Goal: Transaction & Acquisition: Purchase product/service

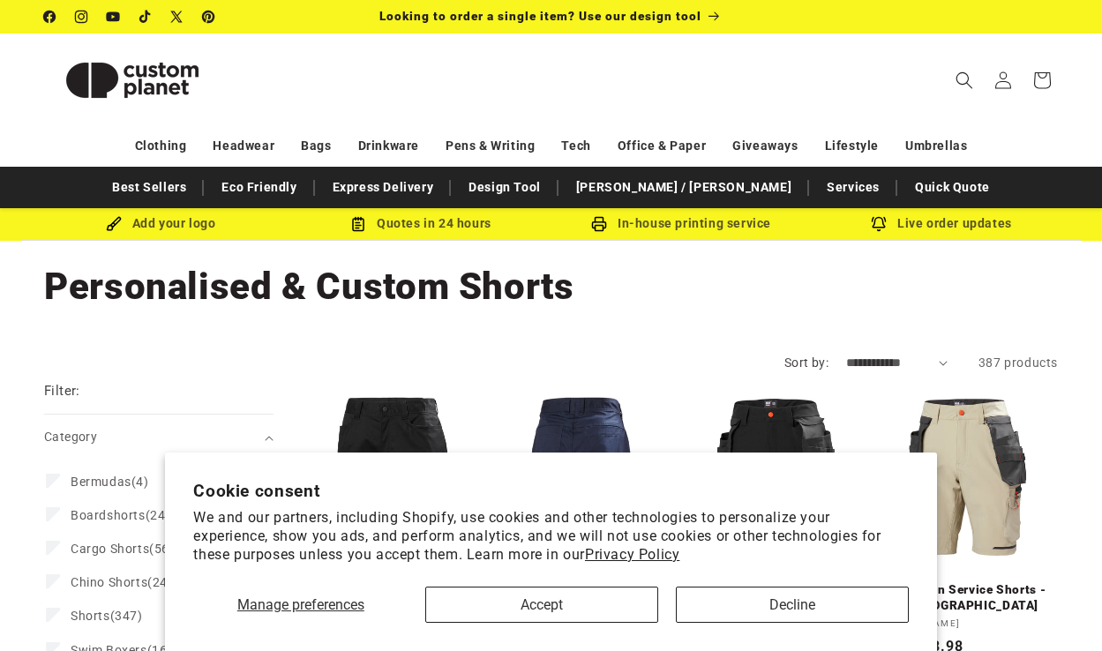
click at [592, 603] on button "Accept" at bounding box center [541, 605] width 233 height 36
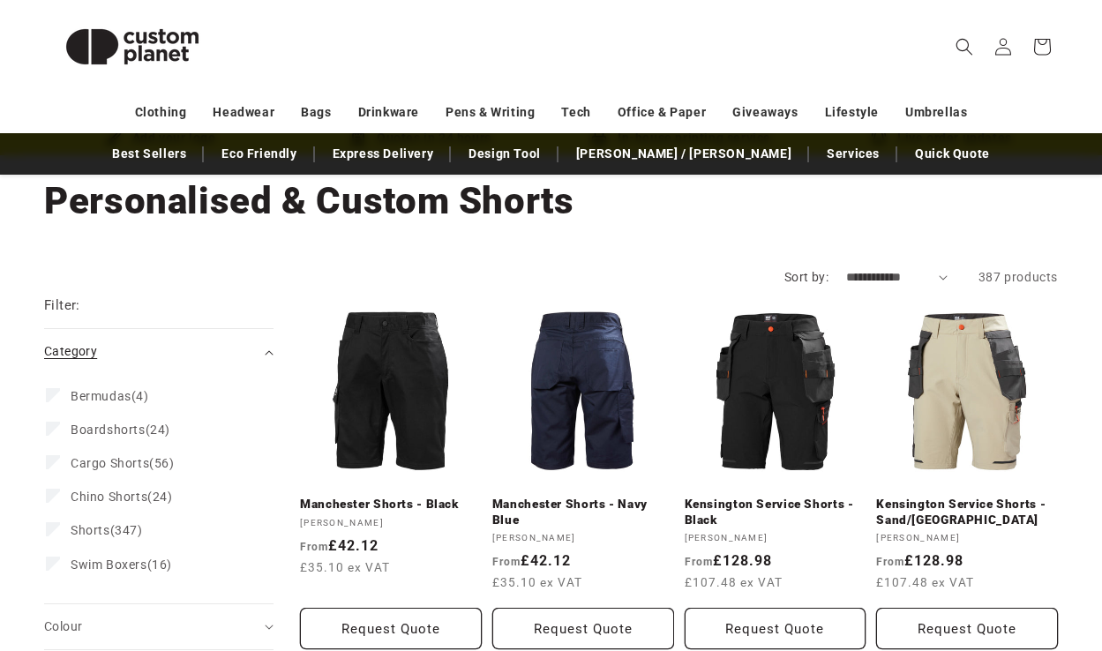
scroll to position [89, 0]
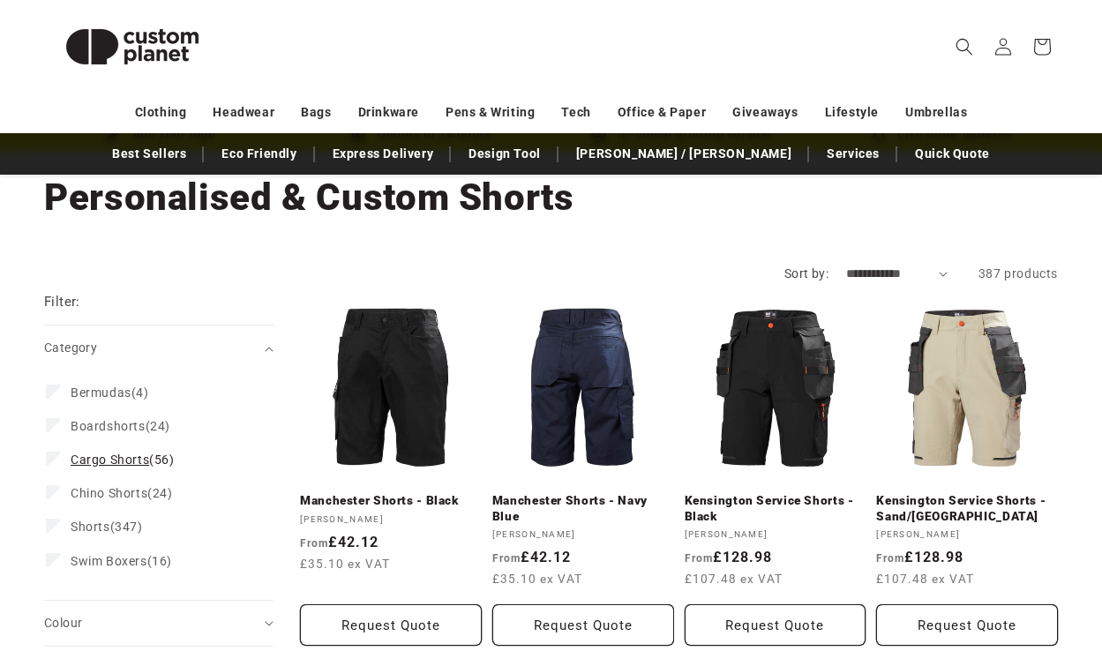
click at [58, 461] on icon at bounding box center [53, 459] width 14 height 14
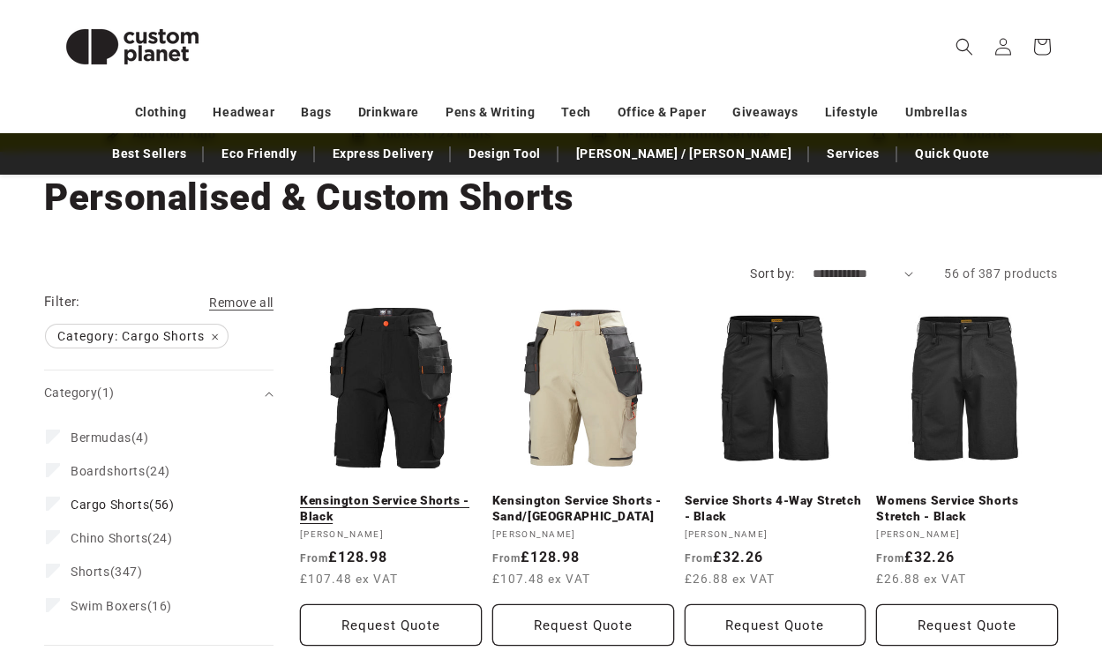
scroll to position [312, 0]
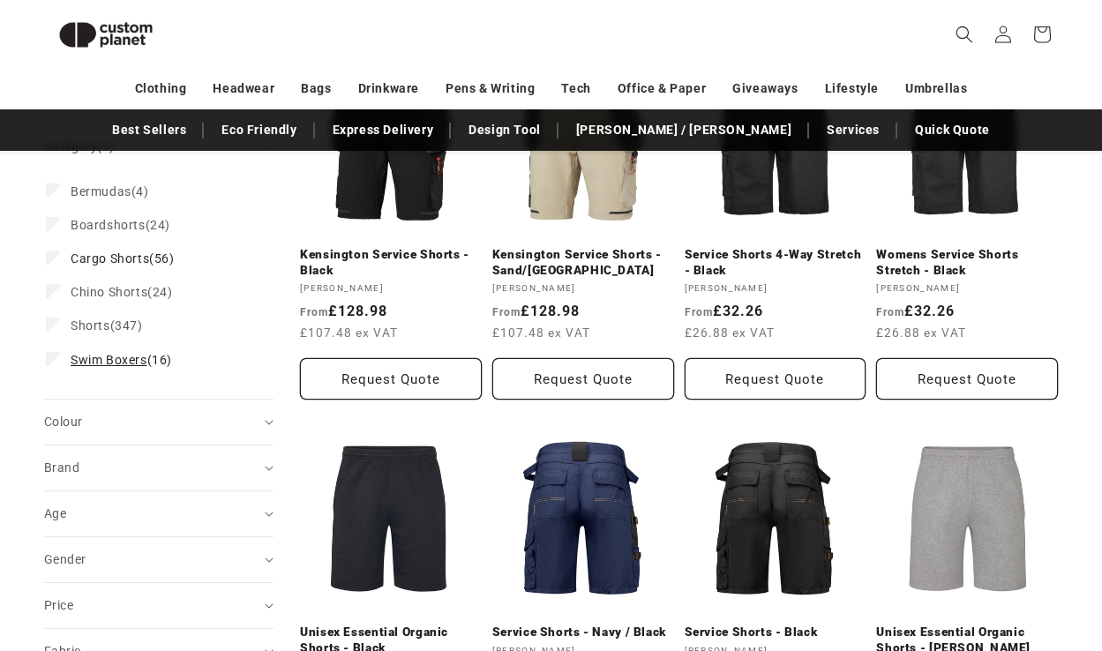
click at [60, 360] on label "Swim Boxers (16) Swim Boxers (16 products)" at bounding box center [153, 360] width 215 height 34
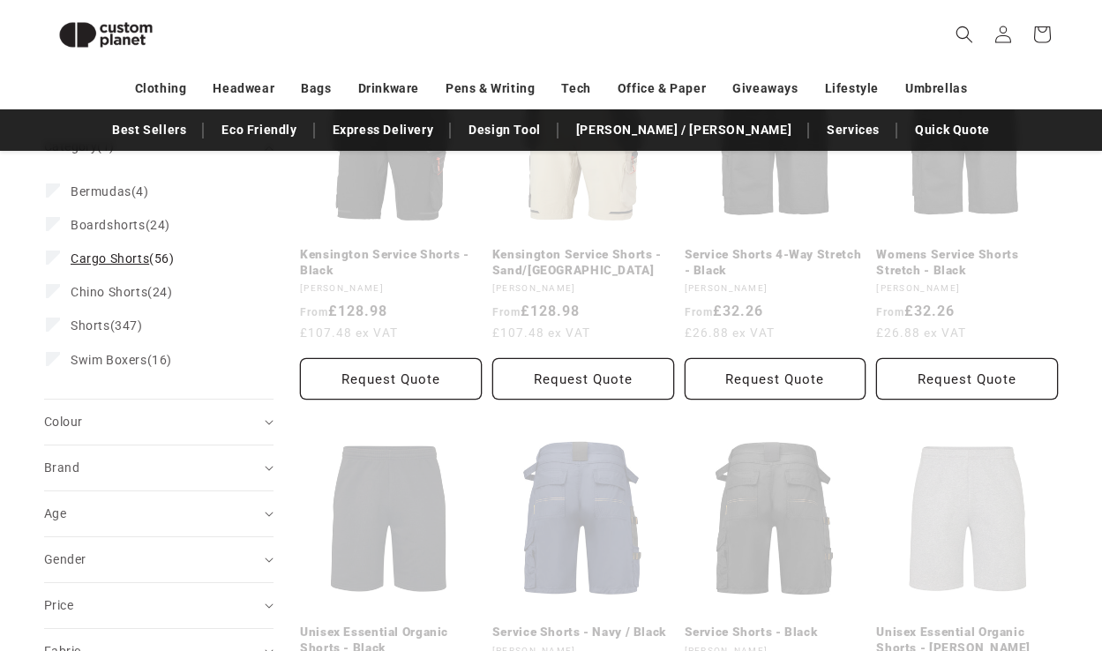
click at [51, 254] on icon at bounding box center [54, 257] width 10 height 6
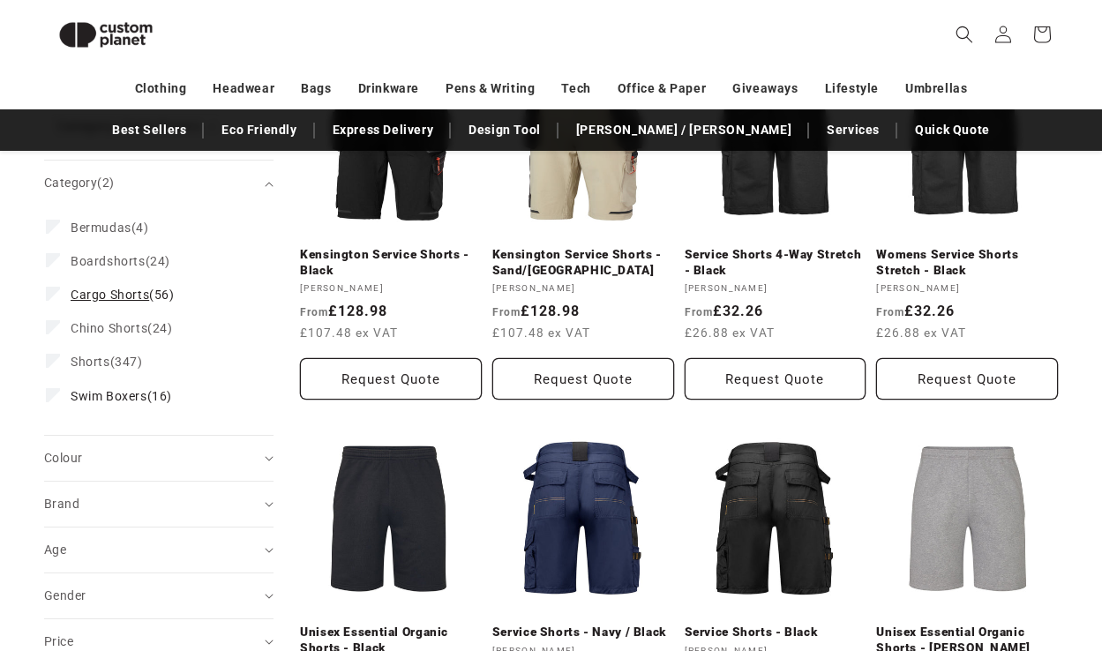
click at [57, 290] on icon at bounding box center [54, 293] width 10 height 6
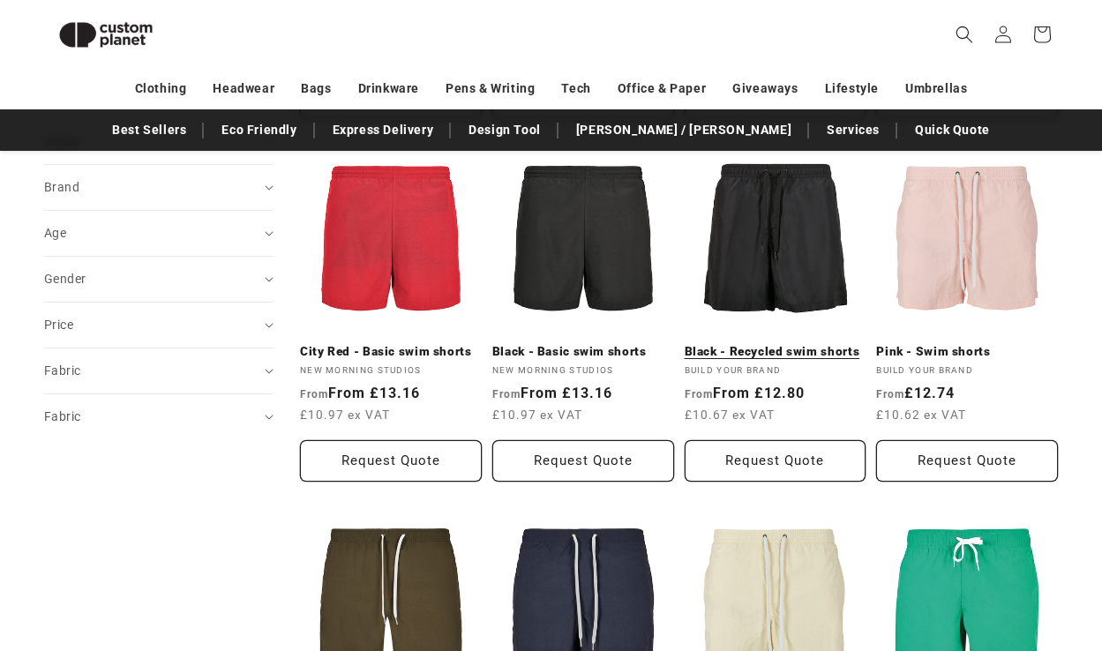
scroll to position [578, 0]
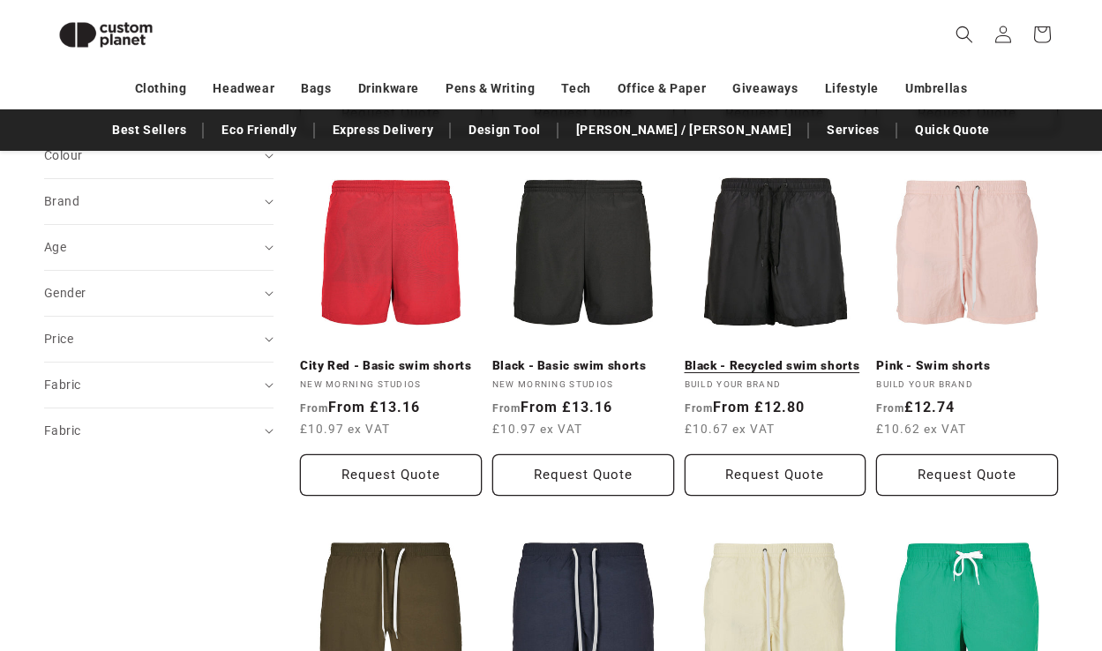
click at [822, 368] on link "Black - Recycled swim shorts" at bounding box center [776, 366] width 182 height 16
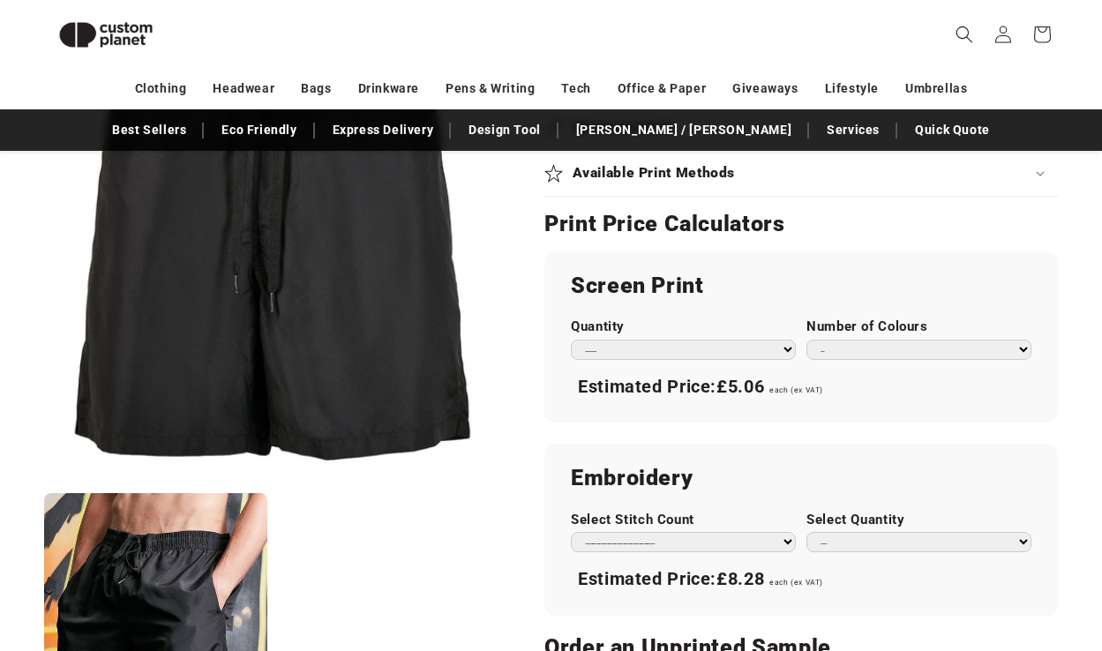
scroll to position [726, 0]
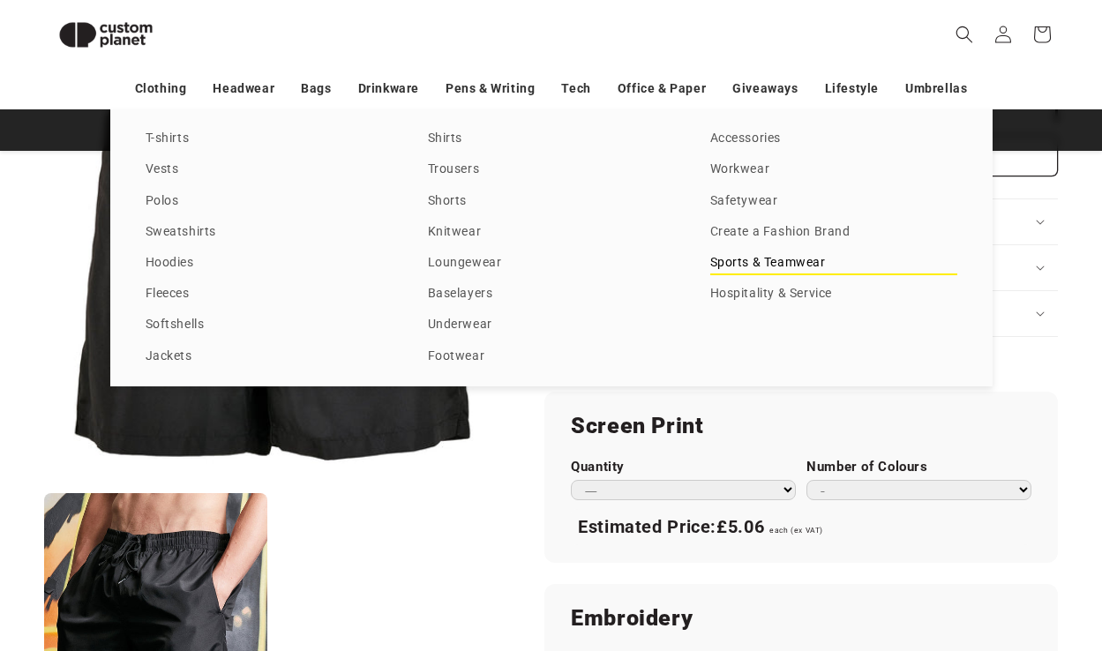
click at [815, 275] on link "Sports & Teamwear" at bounding box center [833, 264] width 247 height 24
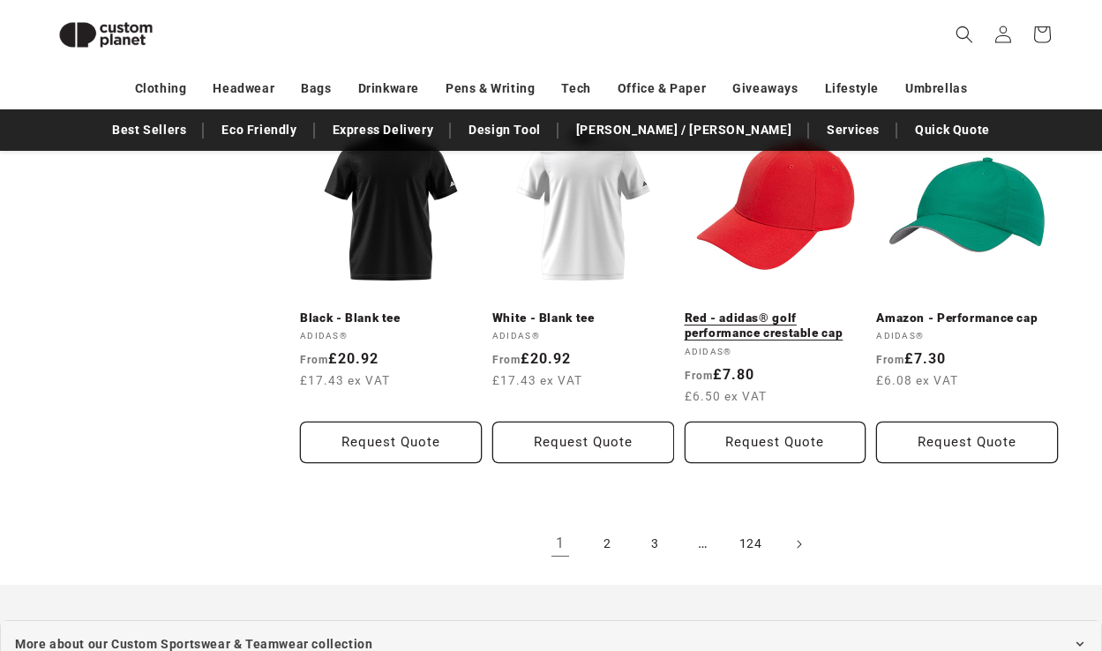
scroll to position [1819, 0]
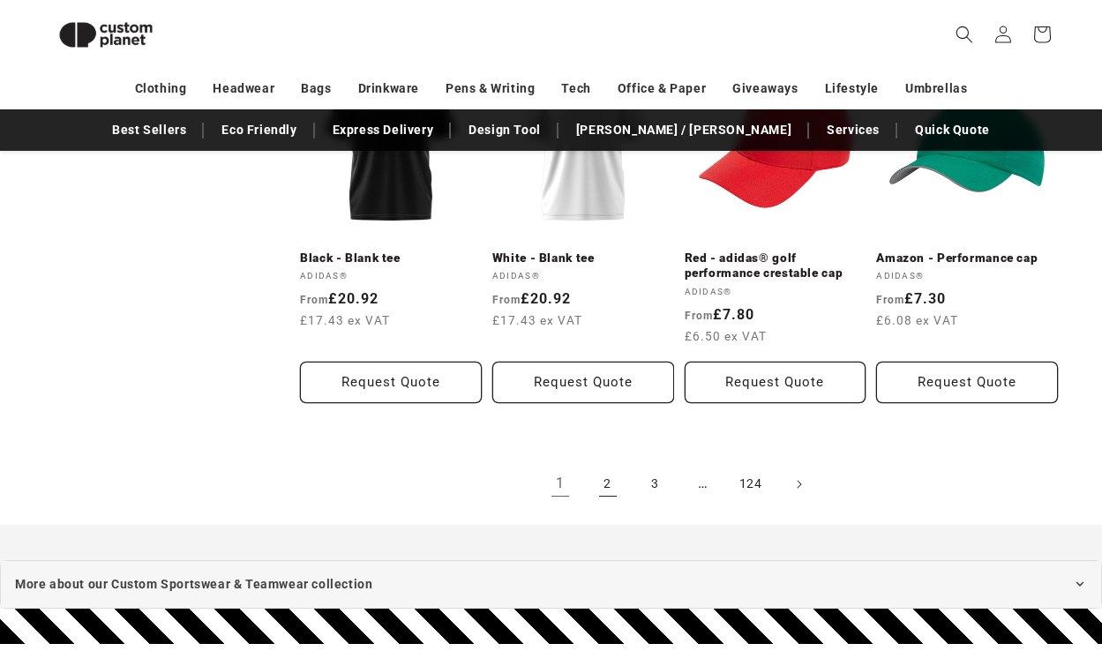
click at [615, 477] on link "2" at bounding box center [608, 484] width 39 height 39
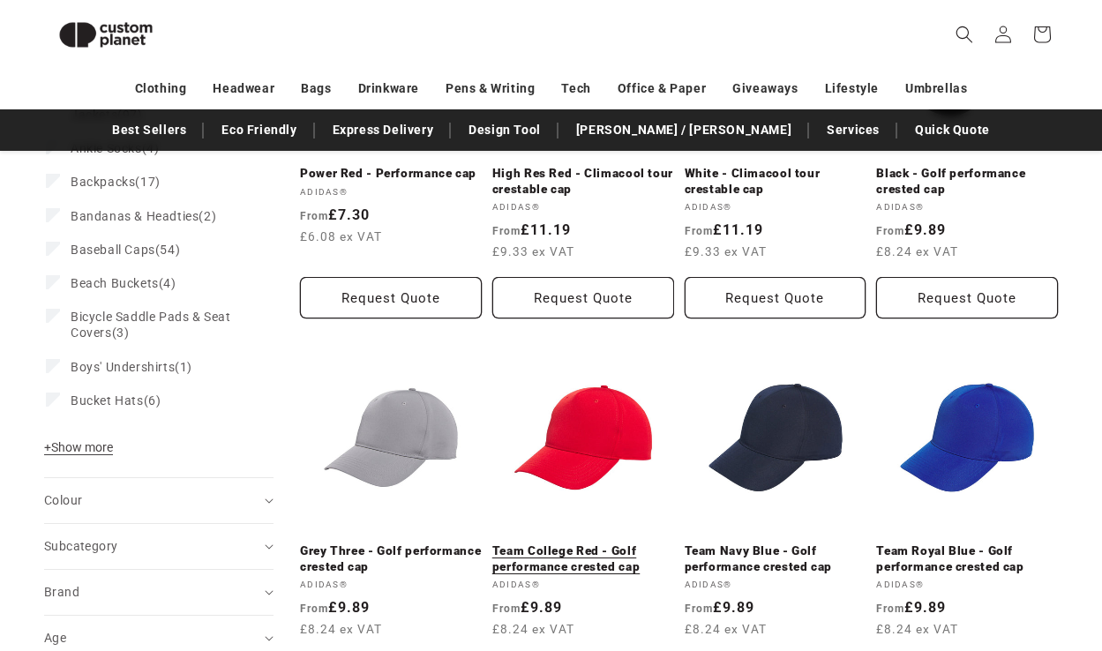
scroll to position [409, 0]
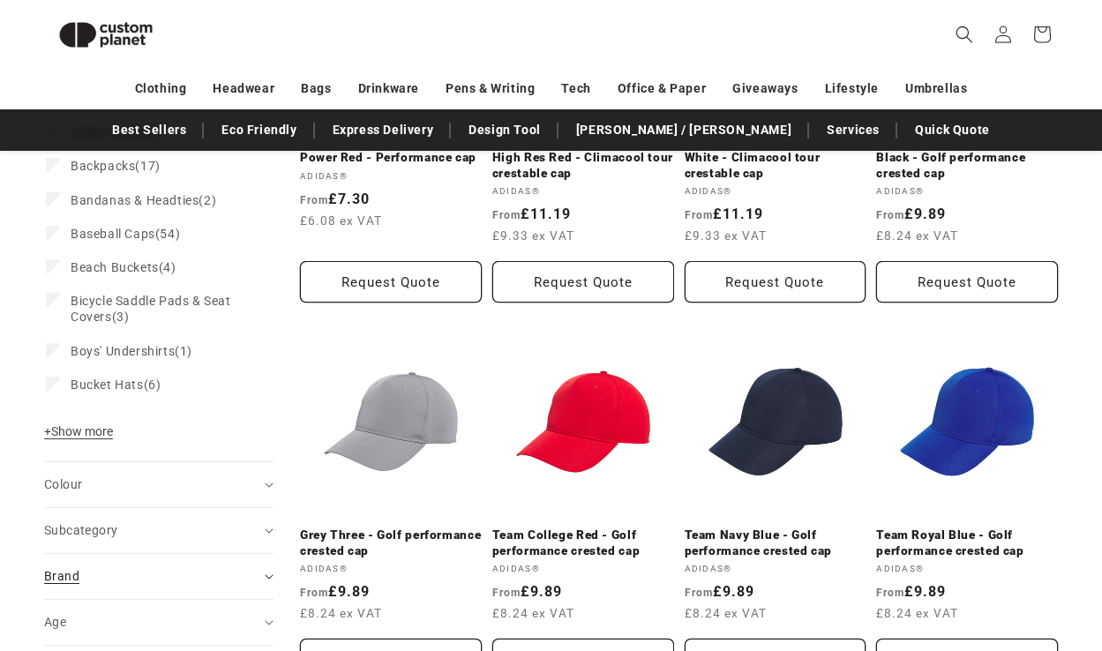
click at [260, 572] on summary "Brand (0)" at bounding box center [158, 576] width 229 height 45
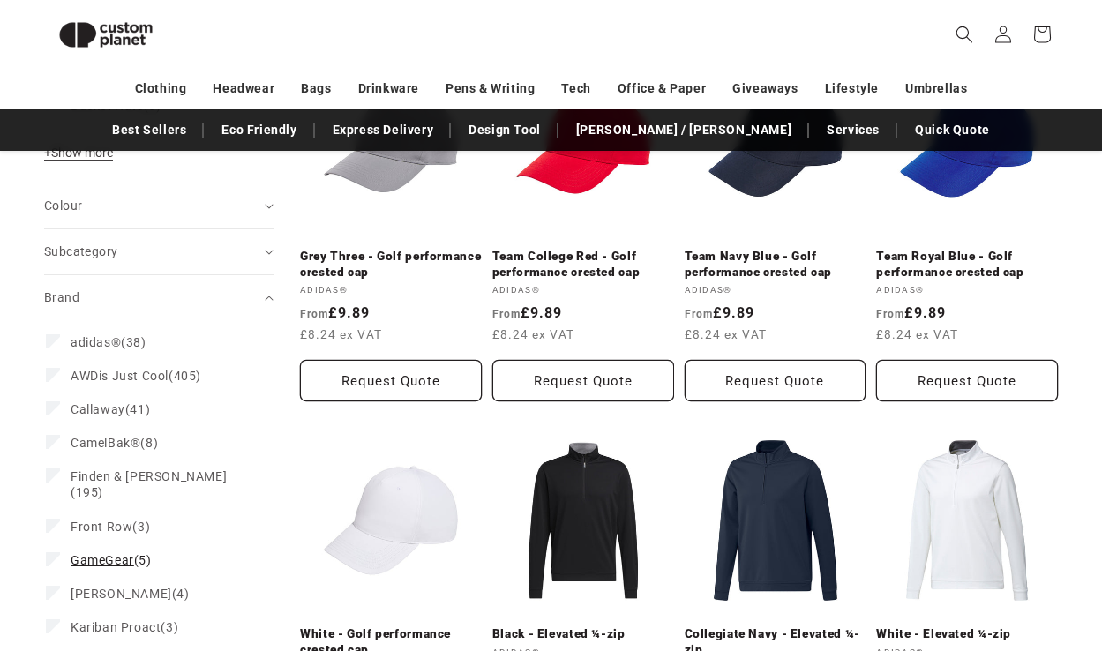
scroll to position [744, 0]
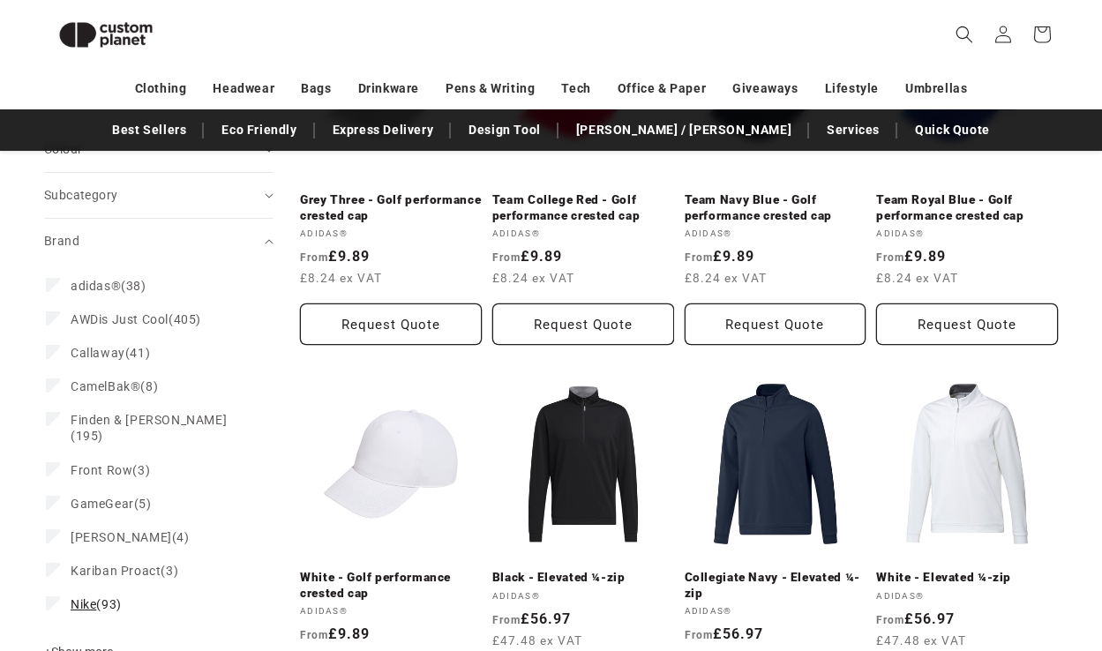
click at [109, 597] on span "Nike (93)" at bounding box center [96, 605] width 51 height 16
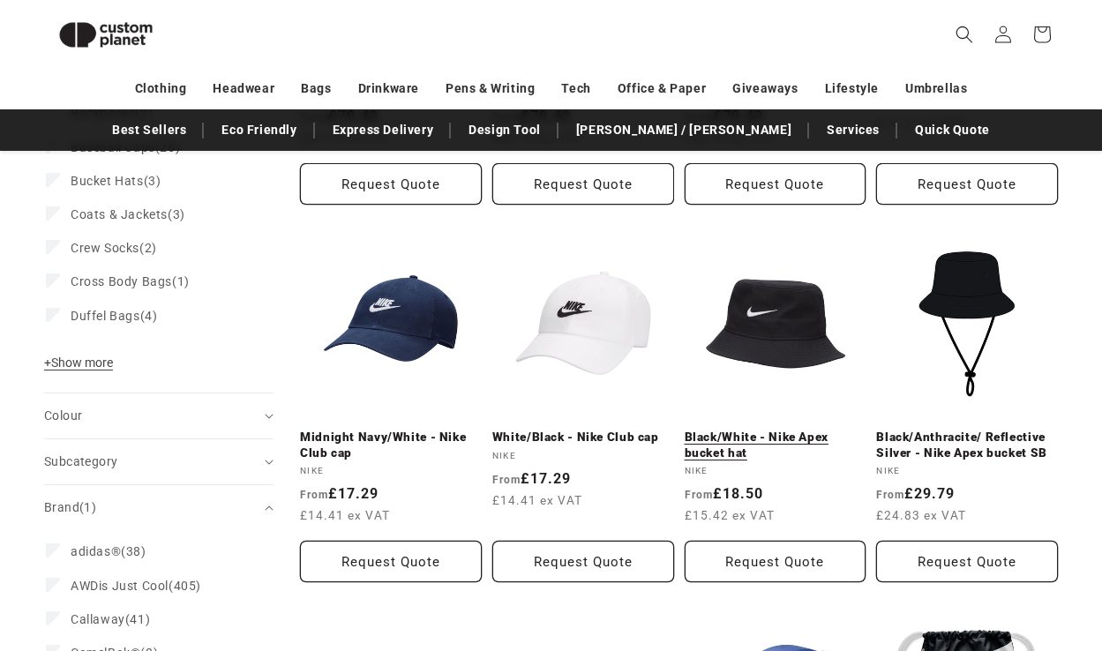
scroll to position [546, 0]
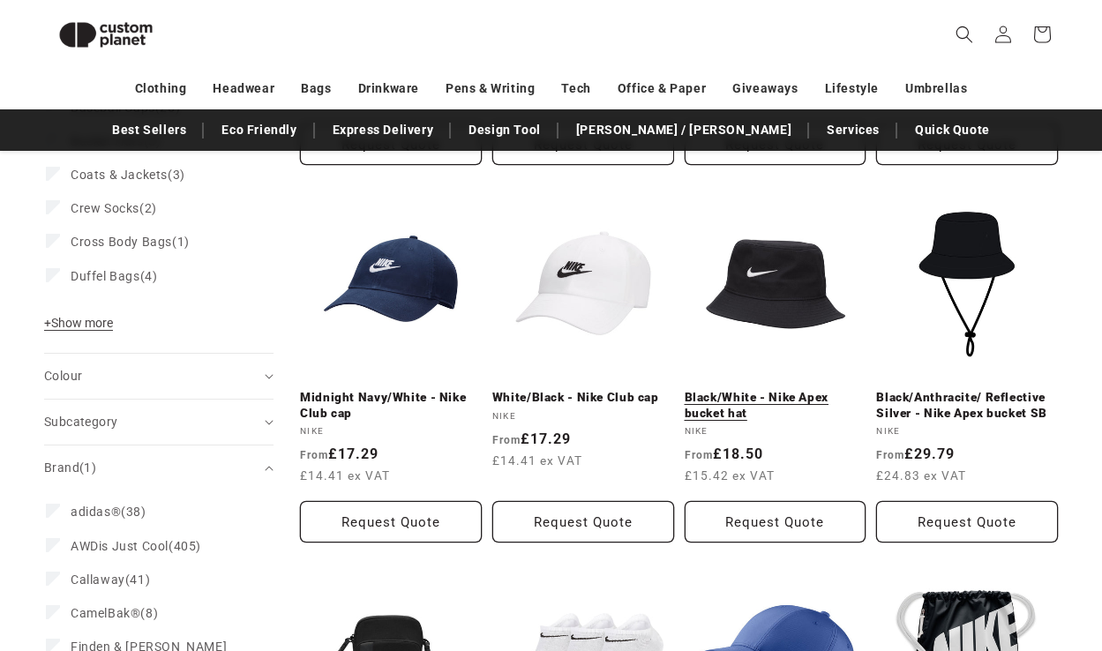
click at [734, 408] on link "Black/White - Nike Apex bucket hat" at bounding box center [776, 405] width 182 height 31
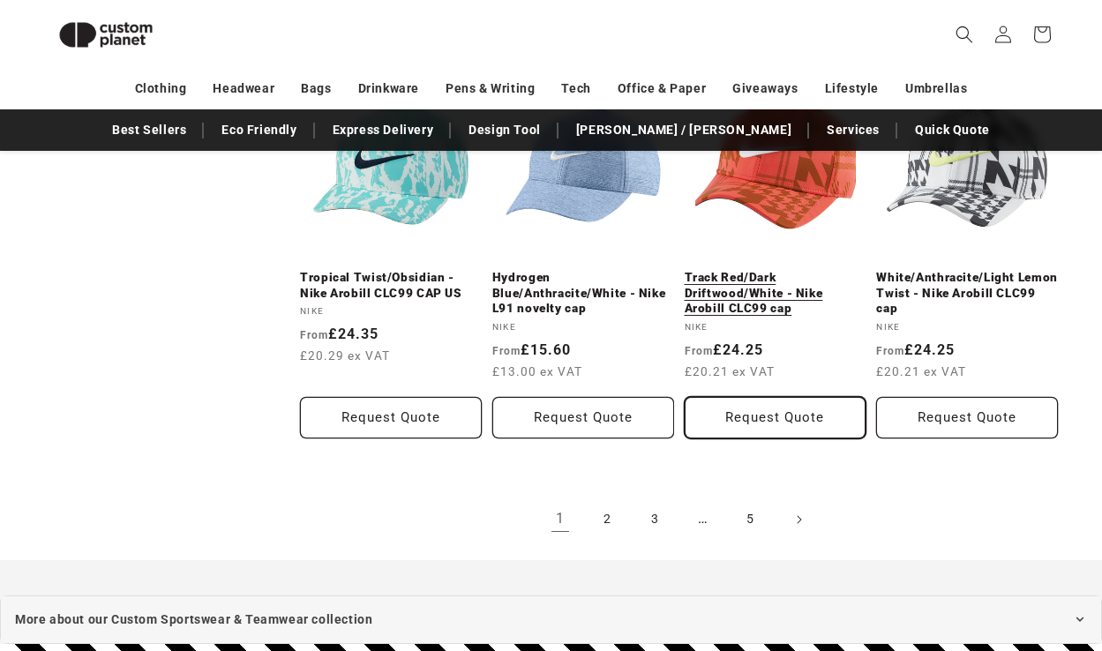
scroll to position [1811, 0]
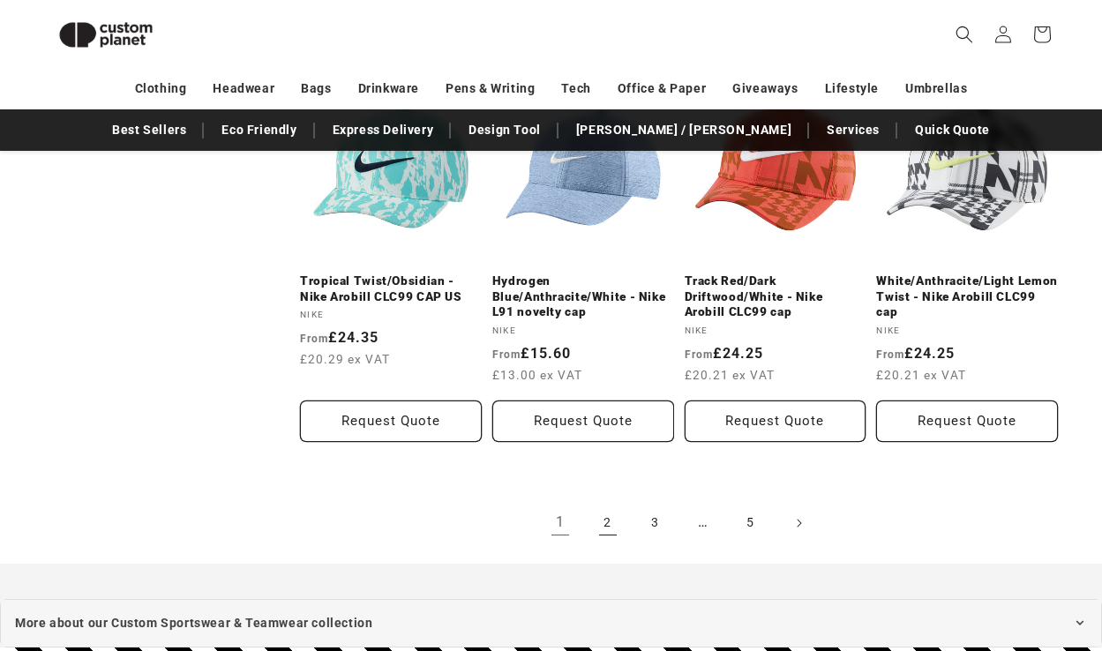
click at [613, 510] on link "2" at bounding box center [608, 523] width 39 height 39
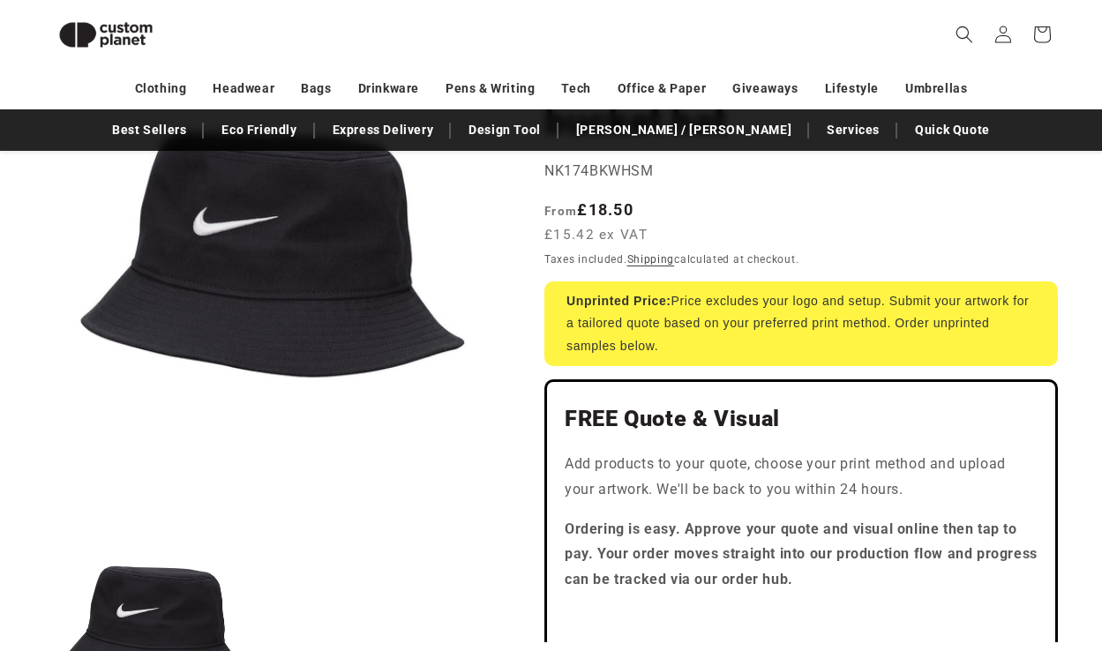
scroll to position [415, 0]
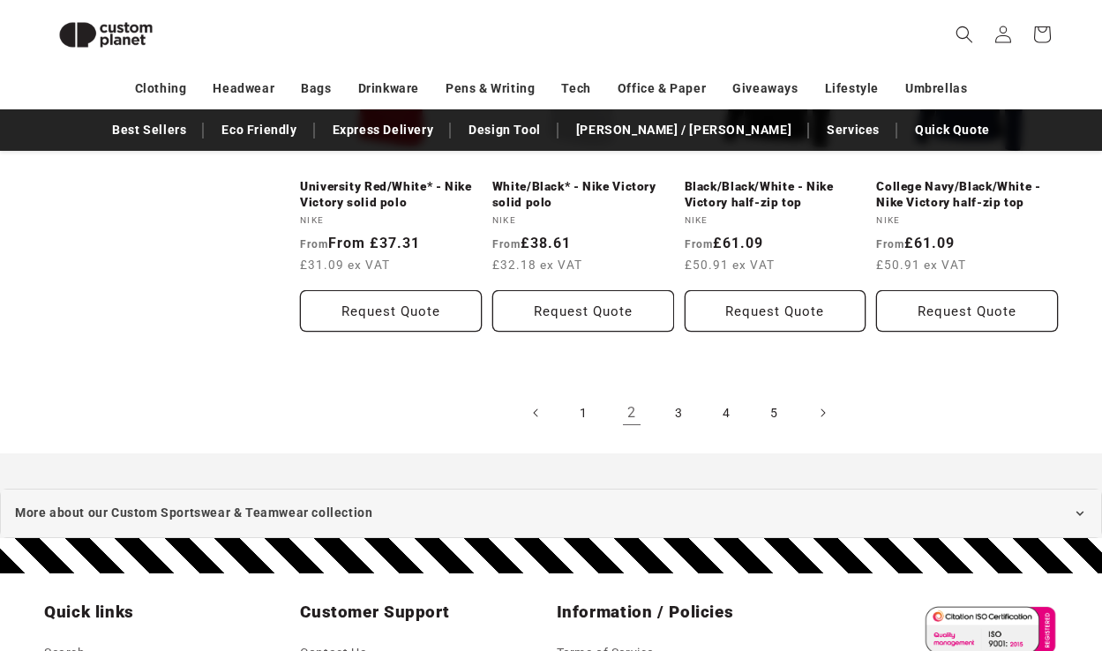
scroll to position [1987, 0]
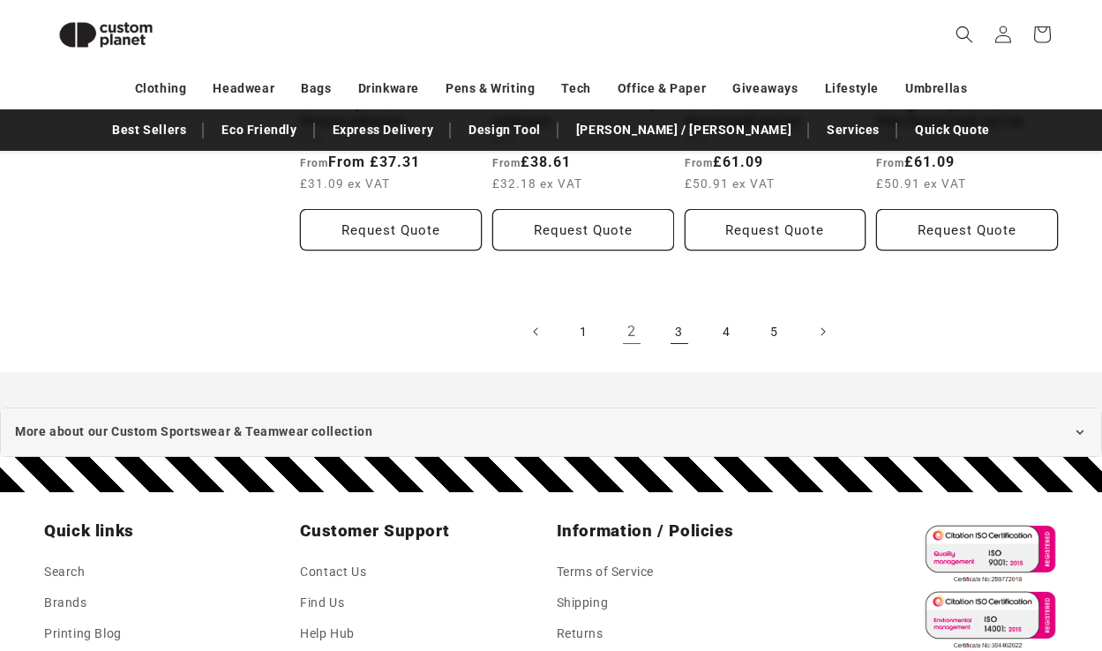
click at [679, 329] on link "3" at bounding box center [679, 331] width 39 height 39
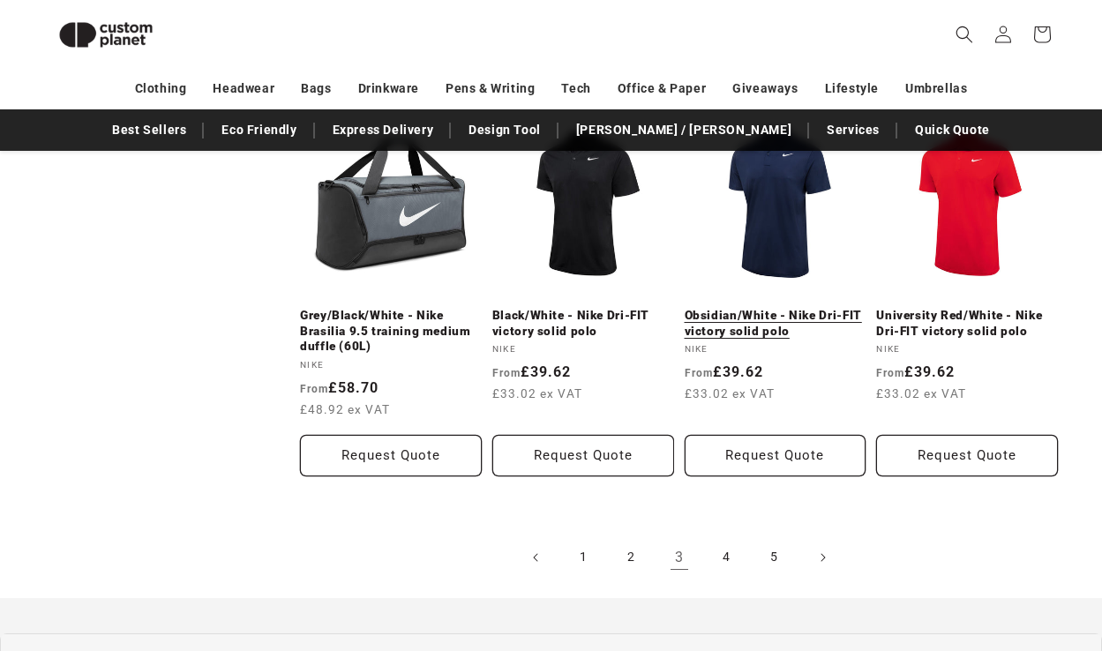
scroll to position [1869, 0]
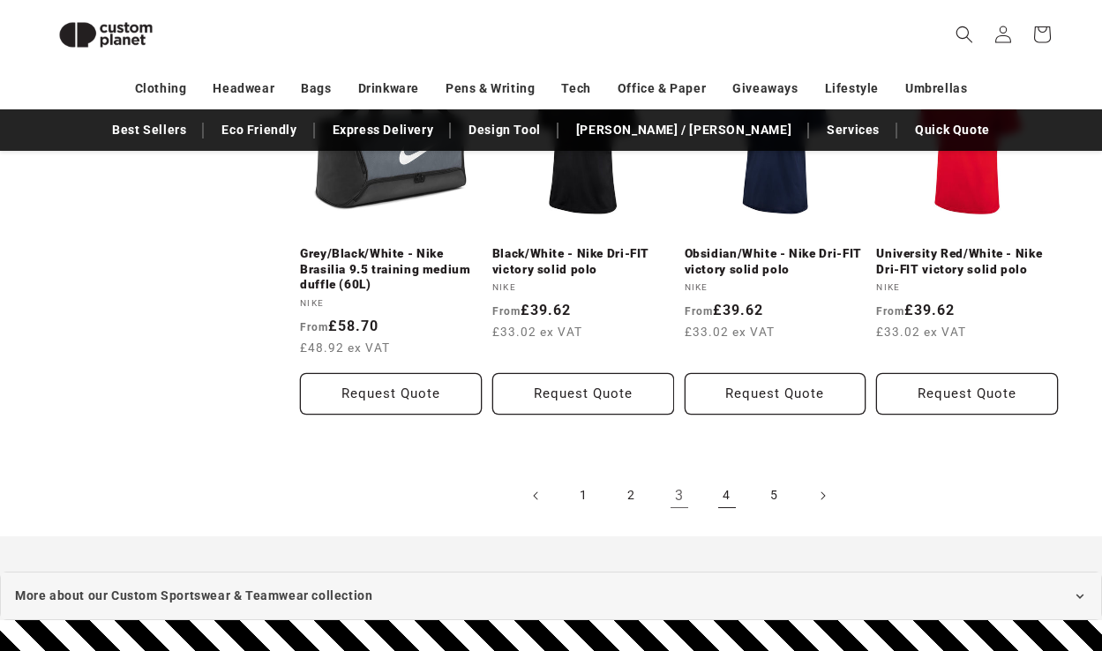
click at [725, 486] on link "4" at bounding box center [727, 496] width 39 height 39
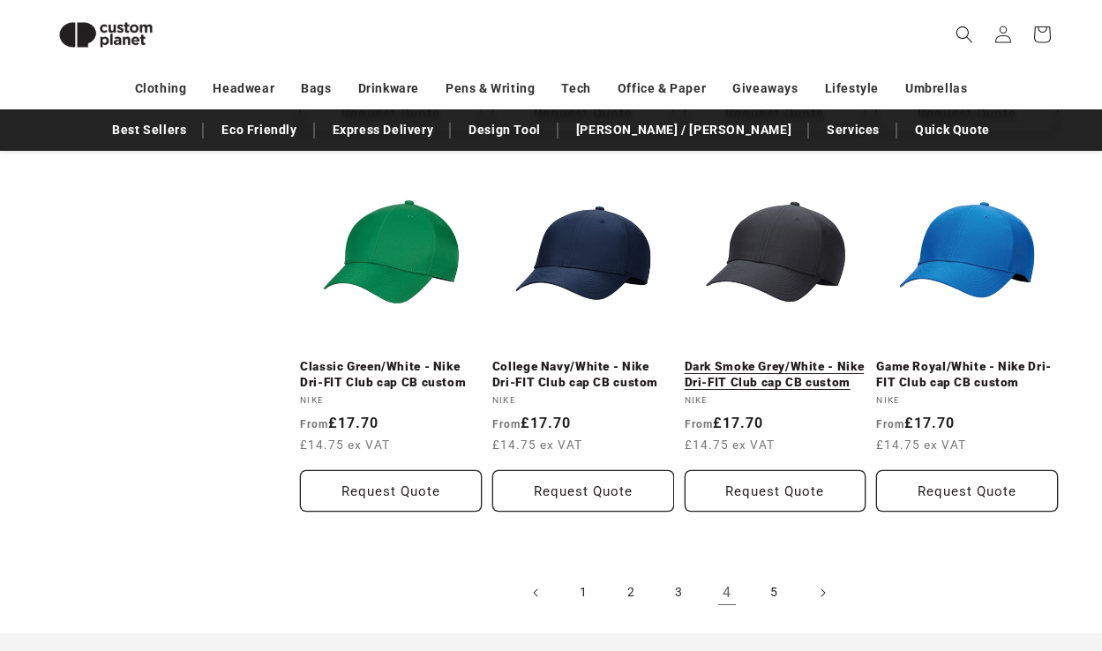
scroll to position [1915, 0]
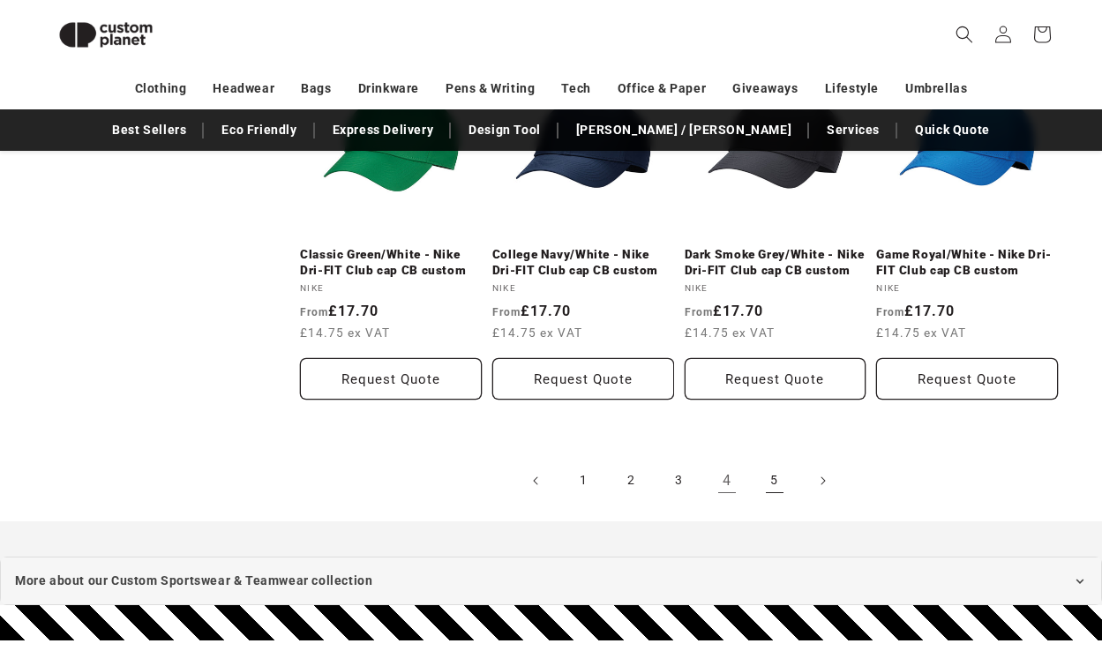
click at [782, 486] on link "5" at bounding box center [774, 481] width 39 height 39
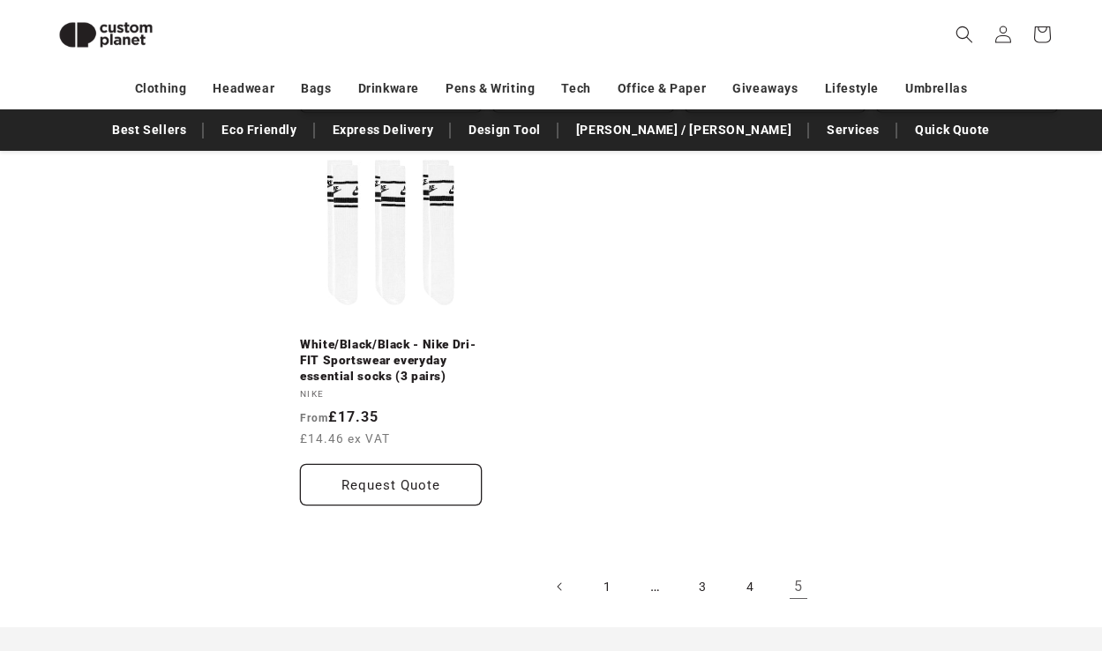
scroll to position [1486, 0]
